Goal: Transaction & Acquisition: Purchase product/service

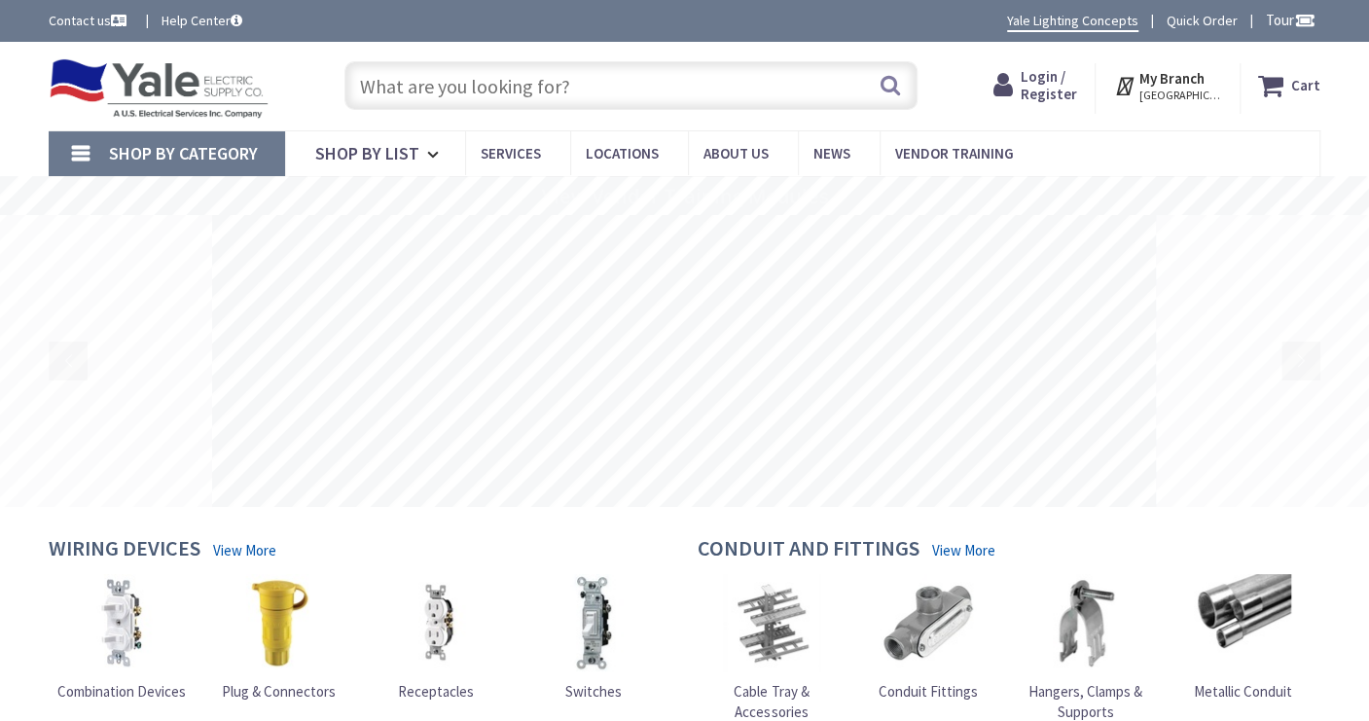
click at [1069, 89] on span "Login / Register" at bounding box center [1049, 85] width 56 height 36
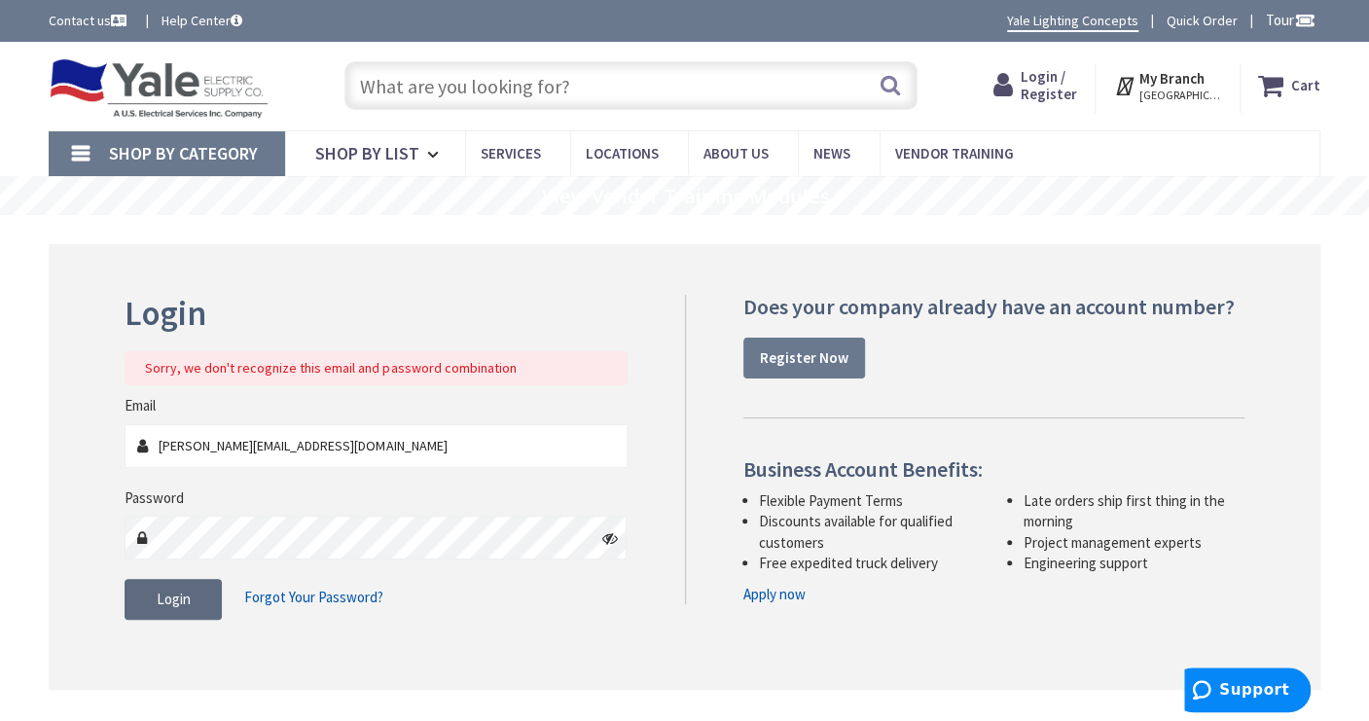
click at [172, 603] on span "Login" at bounding box center [174, 599] width 34 height 18
click at [609, 537] on icon at bounding box center [610, 538] width 16 height 16
click at [165, 597] on span "Login" at bounding box center [174, 599] width 34 height 18
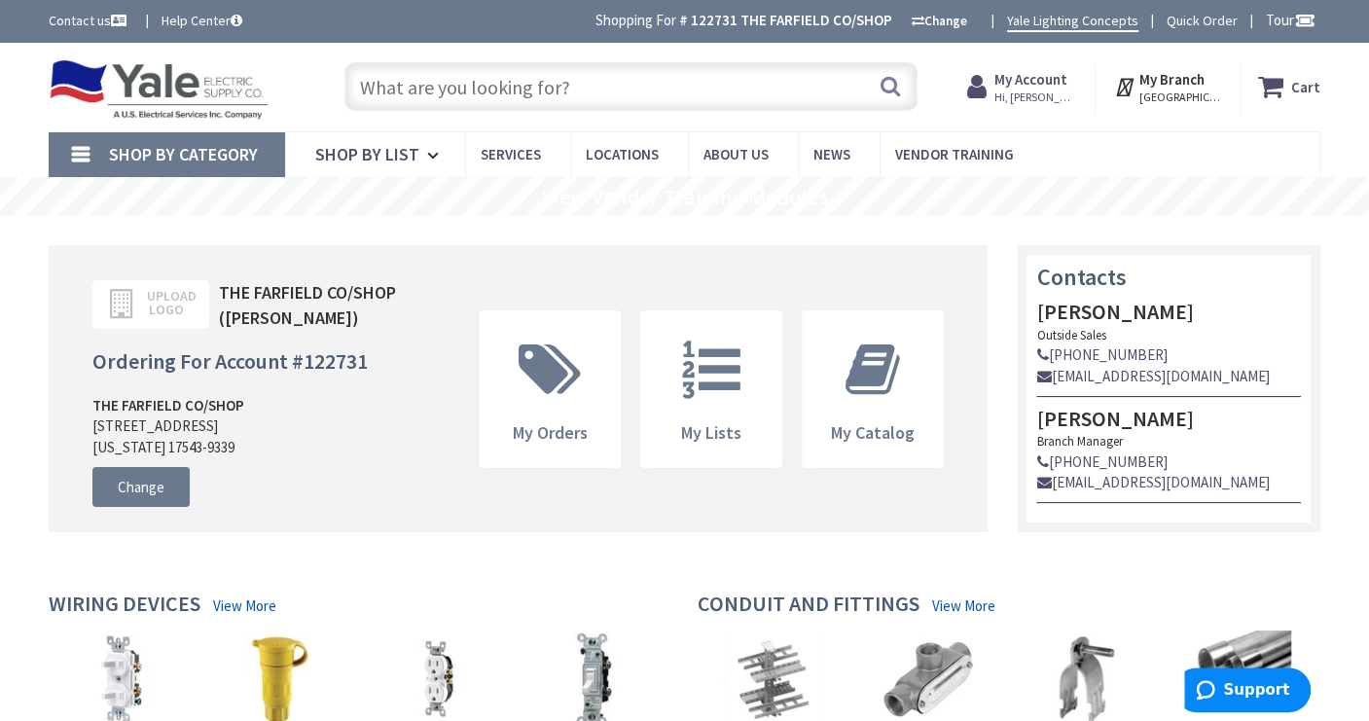
click at [425, 81] on input "text" at bounding box center [630, 86] width 572 height 49
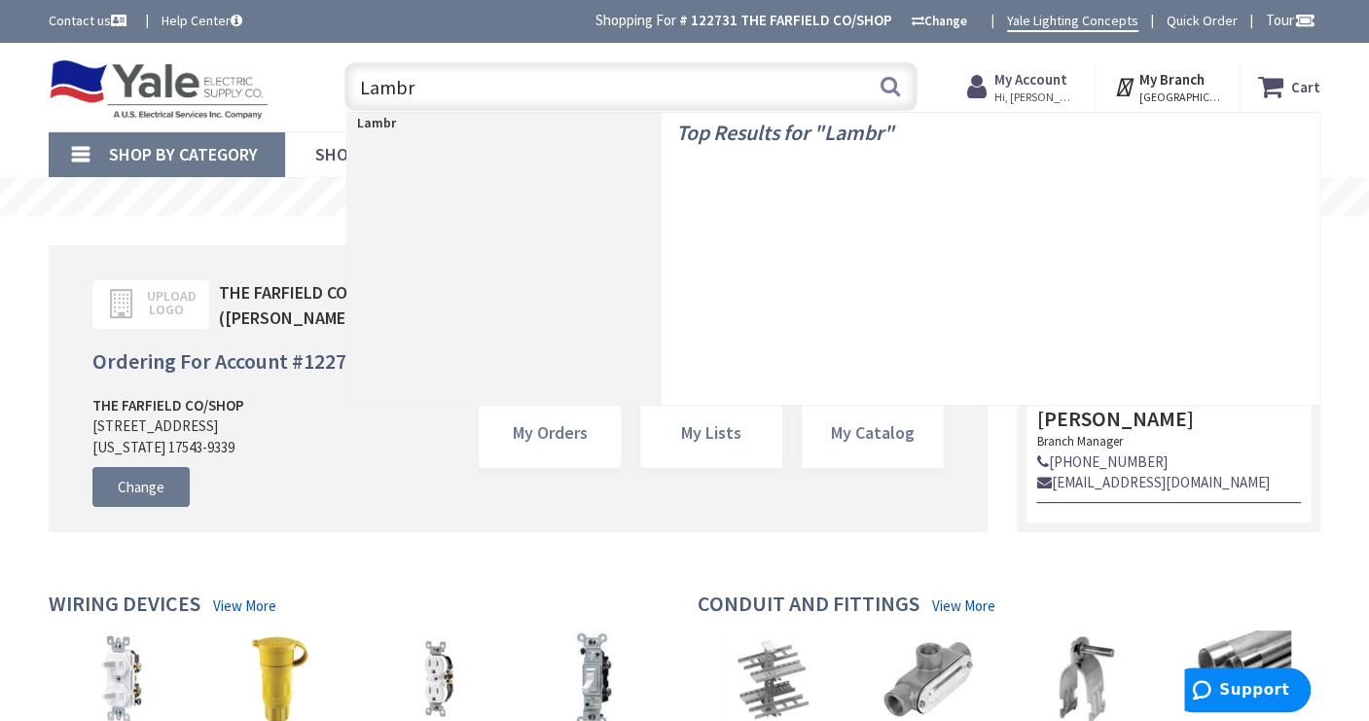
type input "Lambro"
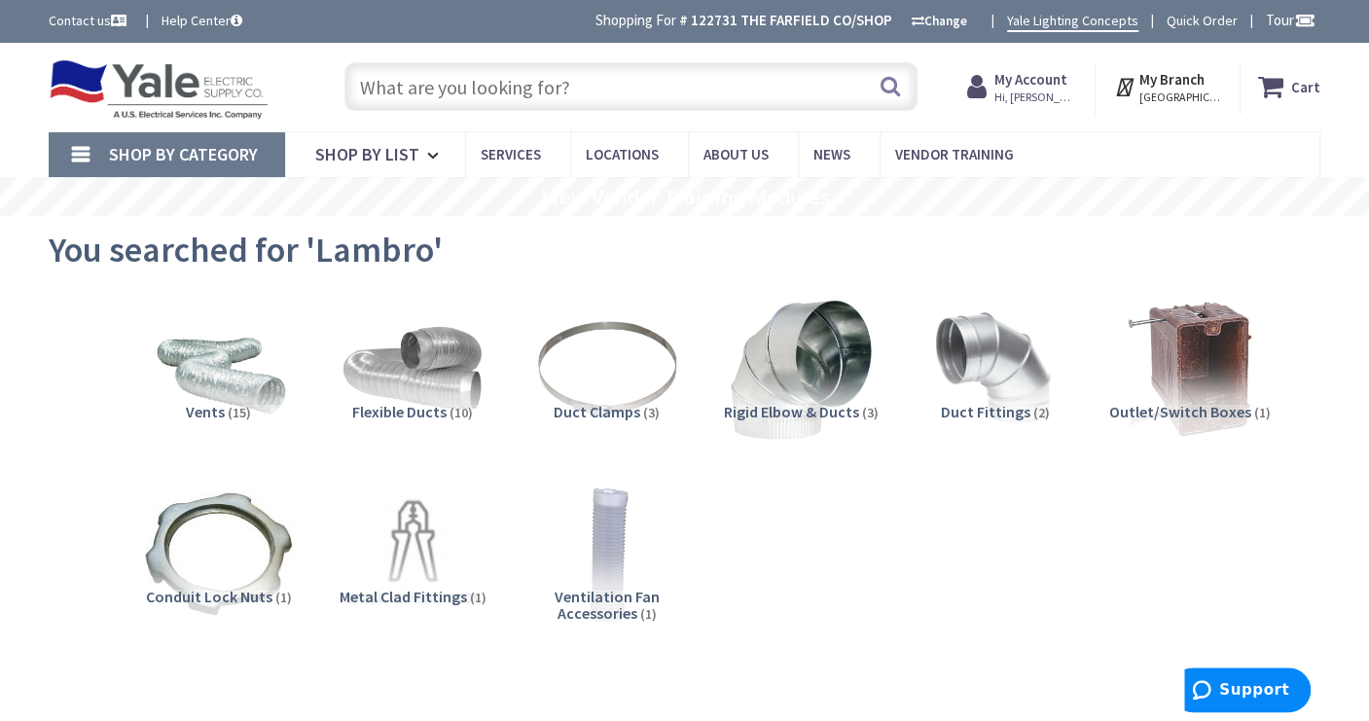
paste input "Lambro 1422BLTP Thanks"
click at [428, 88] on input "Lambro 1422BLTP Thanks" at bounding box center [630, 86] width 572 height 49
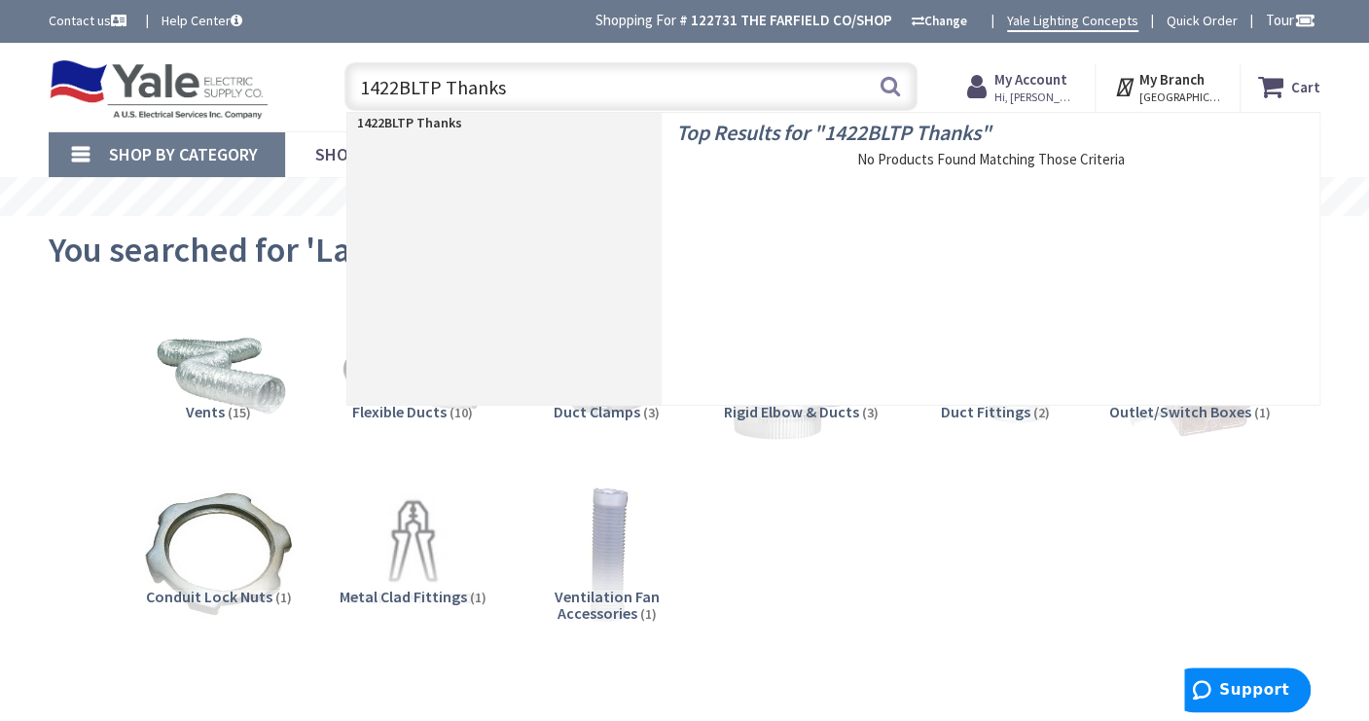
click at [506, 87] on input "1422BLTP Thanks" at bounding box center [630, 86] width 572 height 49
type input "1422BLTP"
click at [891, 88] on button "Search" at bounding box center [890, 86] width 25 height 44
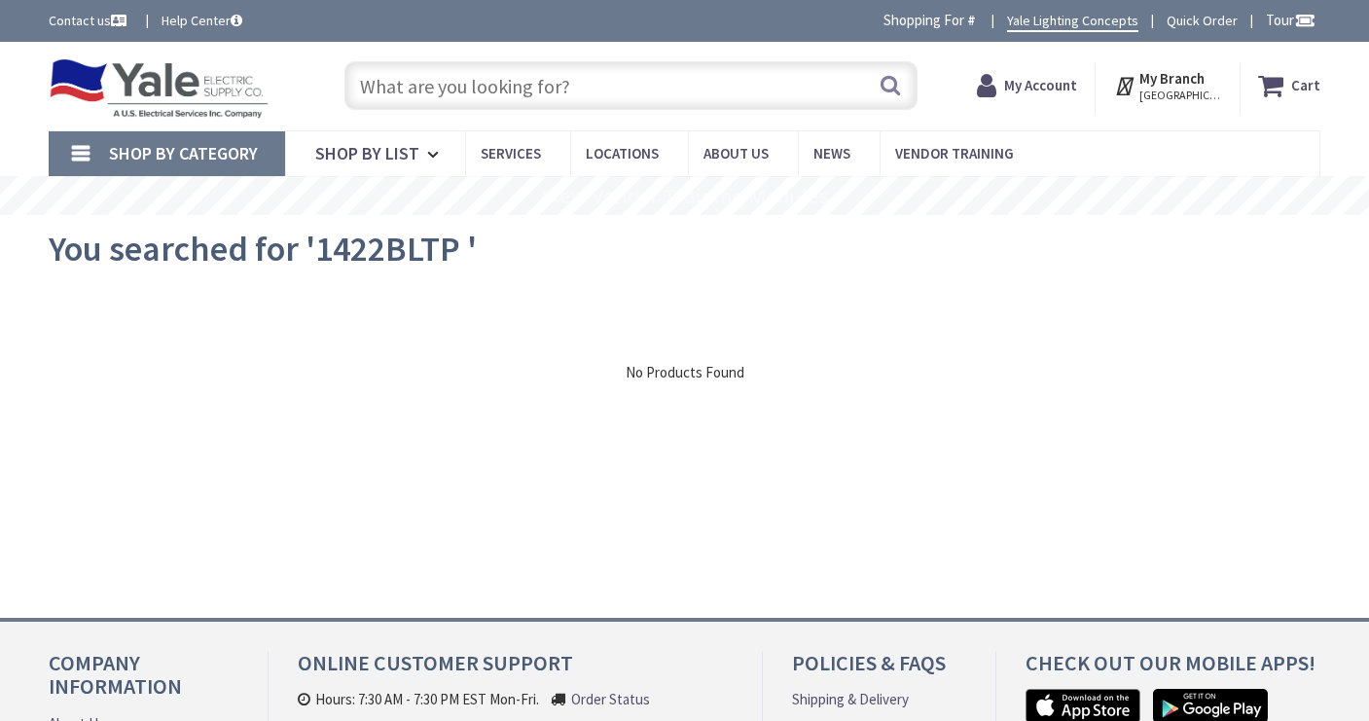
click at [572, 79] on input "text" at bounding box center [630, 85] width 572 height 49
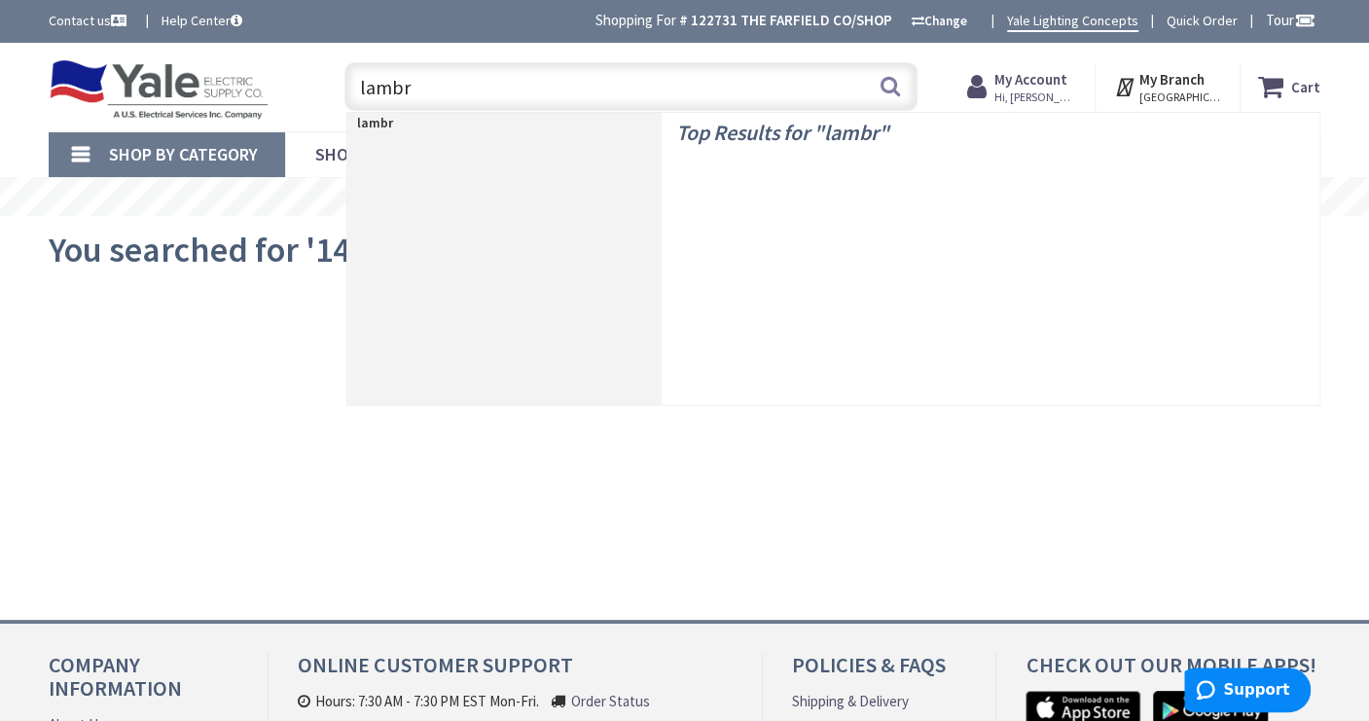
type input "lambro"
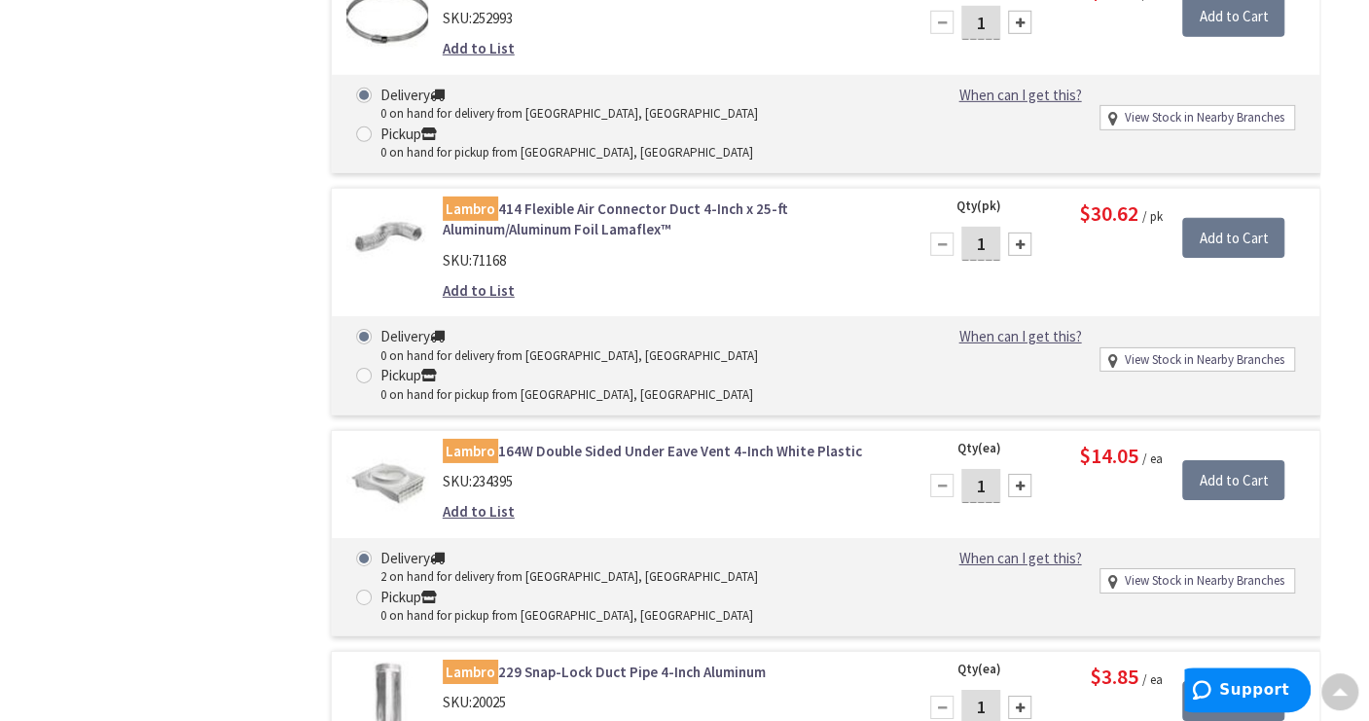
scroll to position [3541, 0]
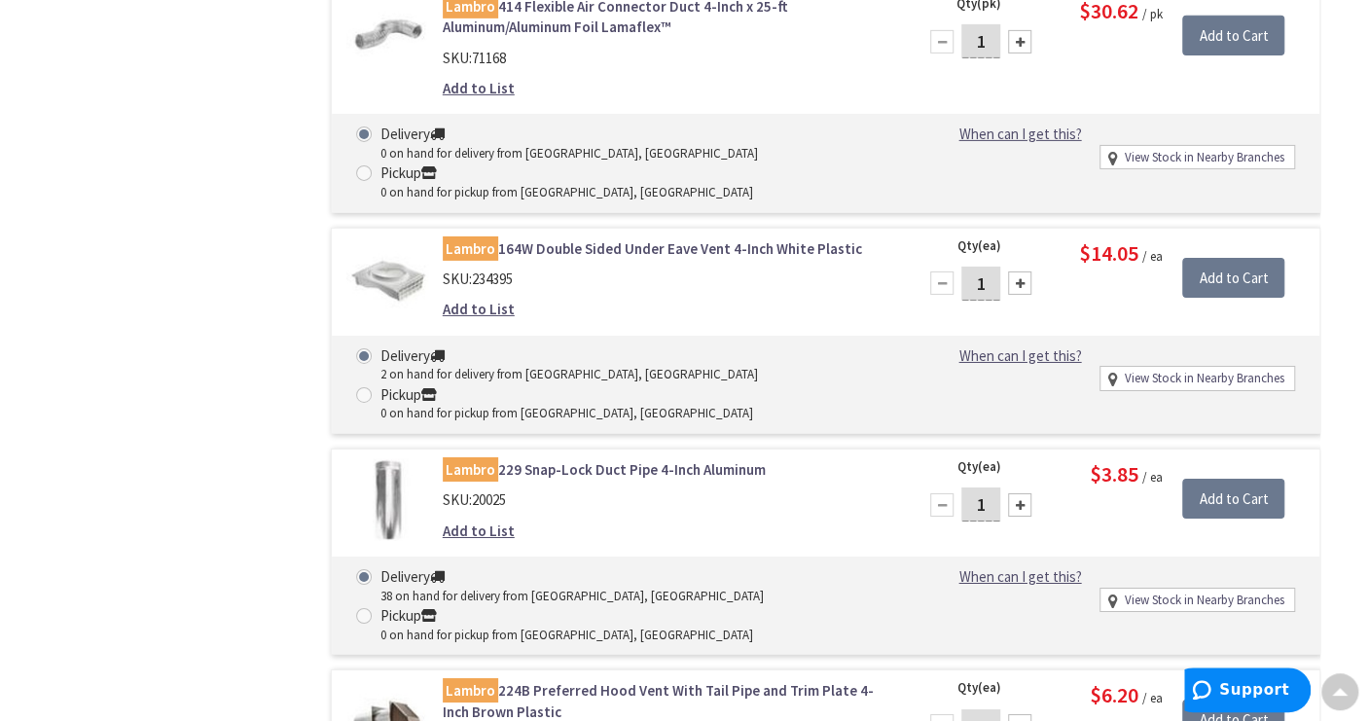
click at [525, 680] on link "Lambro 224B Preferred Hood Vent With Tail Pipe and Trim Plate 4-Inch Brown Plas…" at bounding box center [668, 701] width 450 height 42
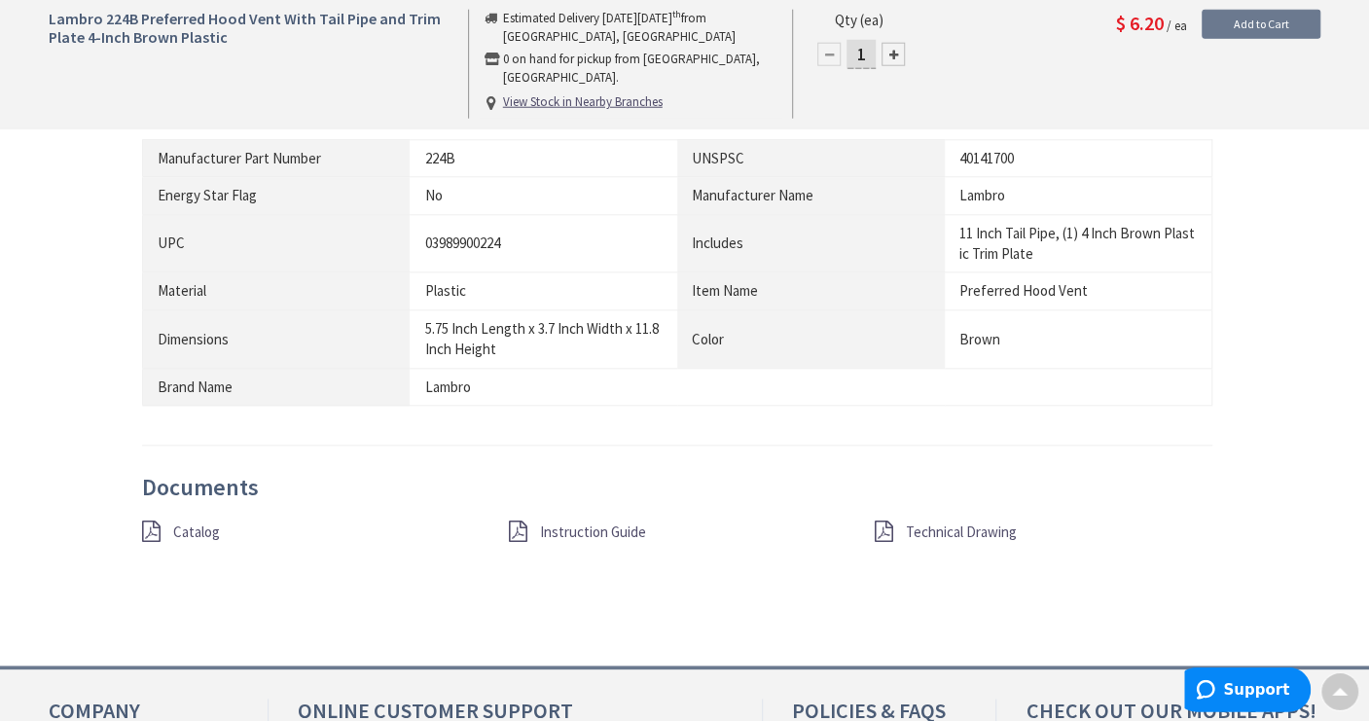
scroll to position [1114, 0]
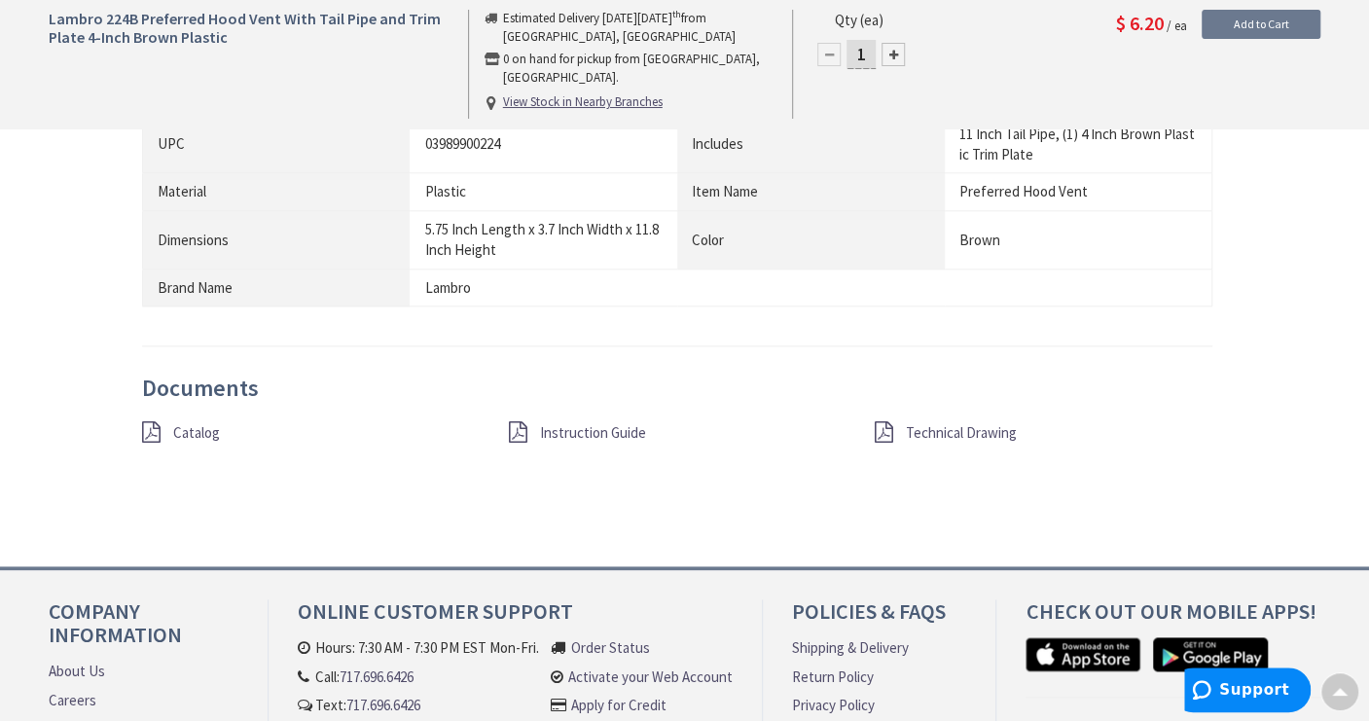
click at [188, 428] on span "Catalog" at bounding box center [196, 432] width 47 height 18
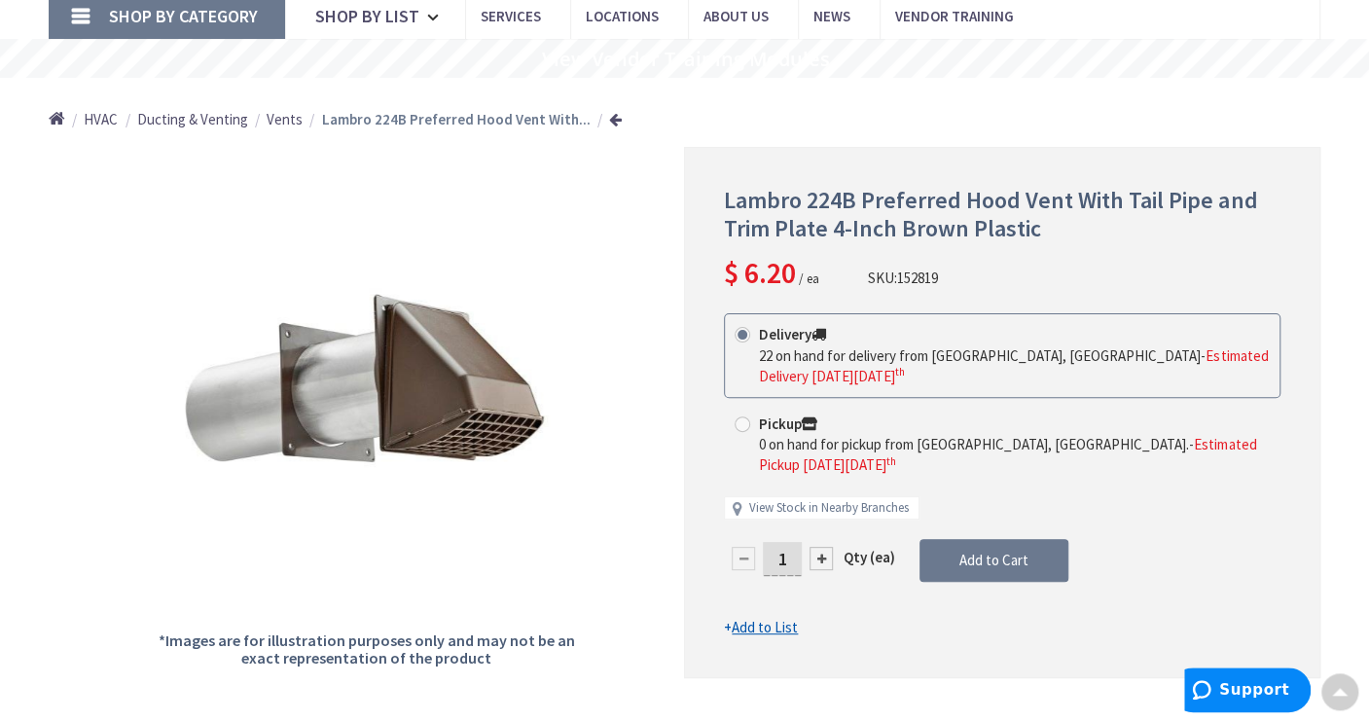
scroll to position [0, 0]
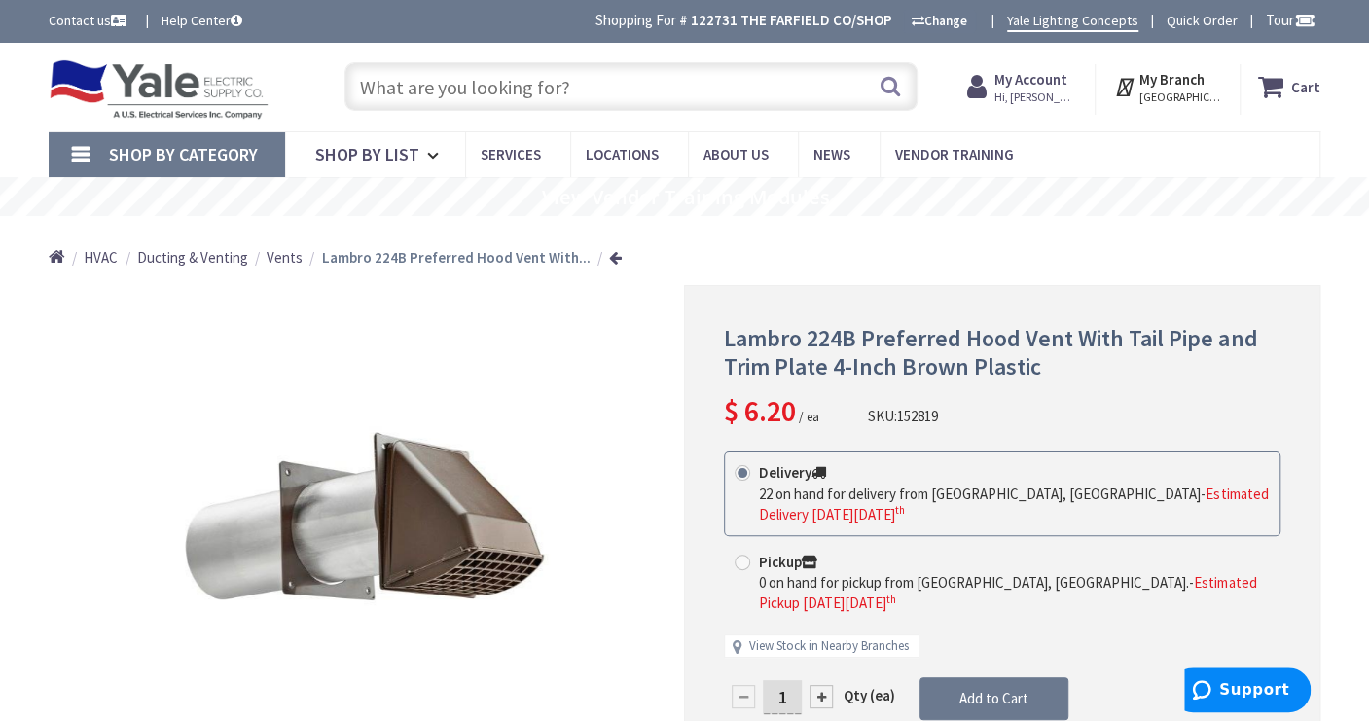
click at [447, 90] on input "text" at bounding box center [630, 86] width 572 height 49
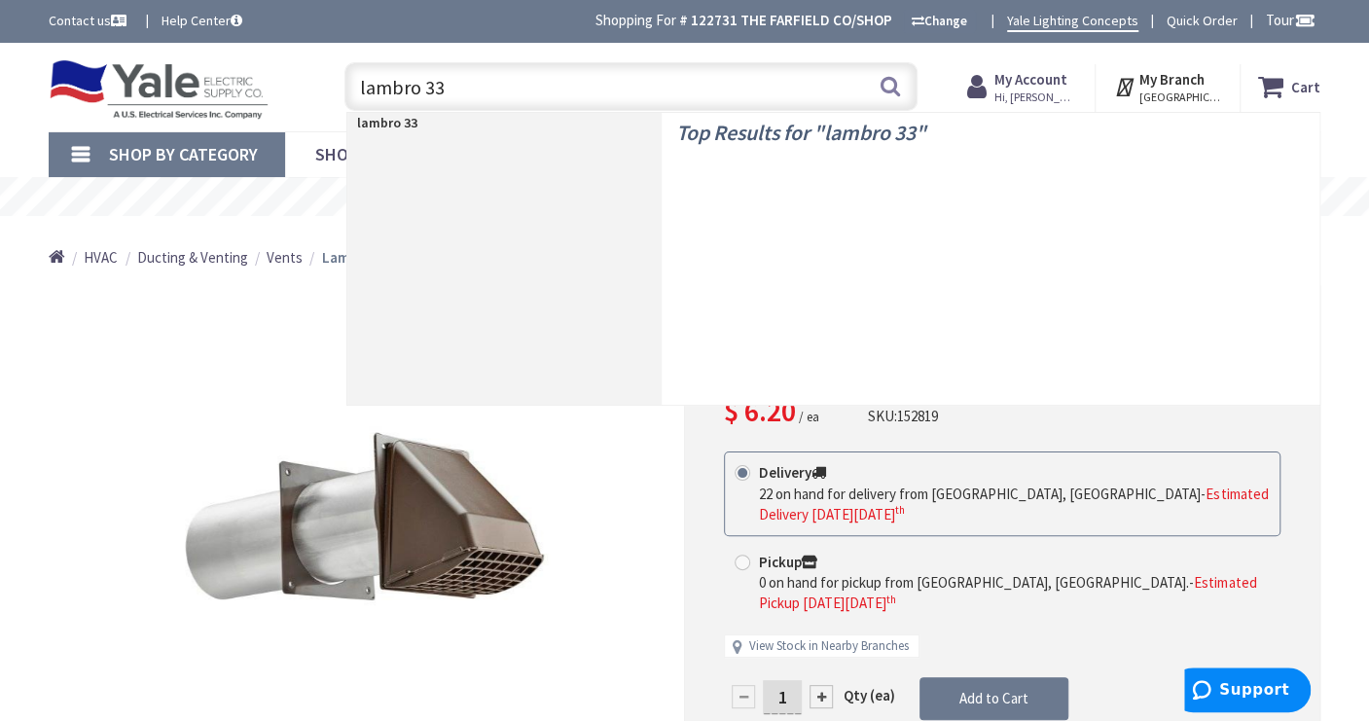
type input "lambro 334"
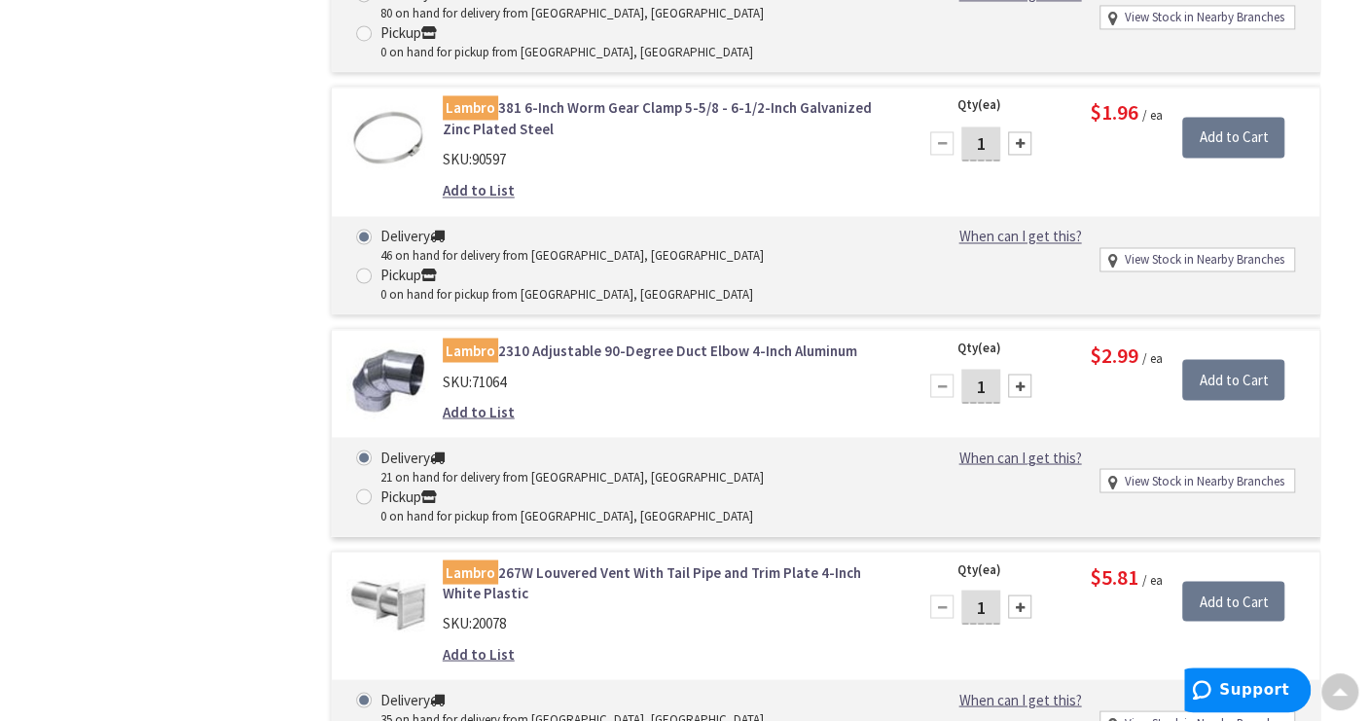
scroll to position [1822, 0]
